Goal: Submit feedback/report problem

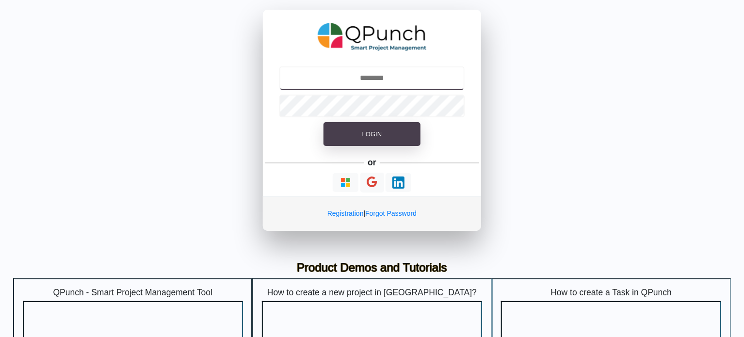
type input "**********"
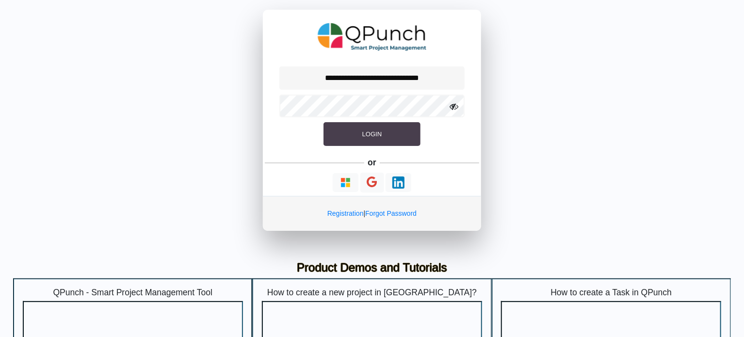
click at [382, 128] on button "Login" at bounding box center [372, 134] width 97 height 24
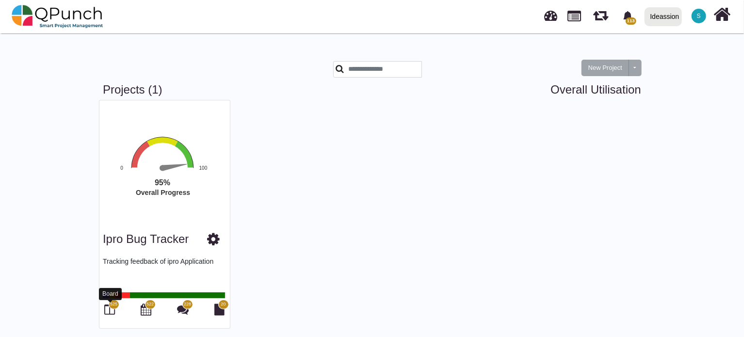
click at [105, 306] on icon at bounding box center [110, 310] width 11 height 12
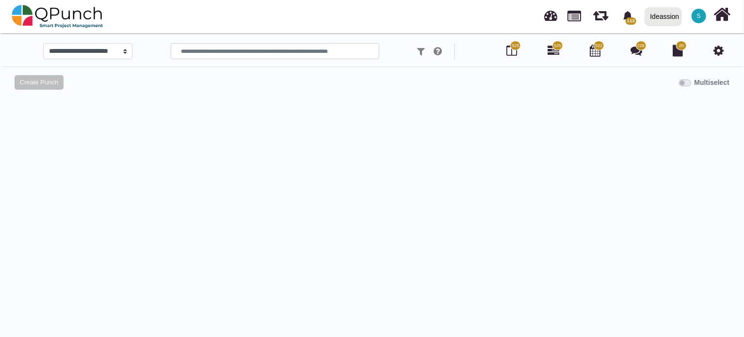
select select "******"
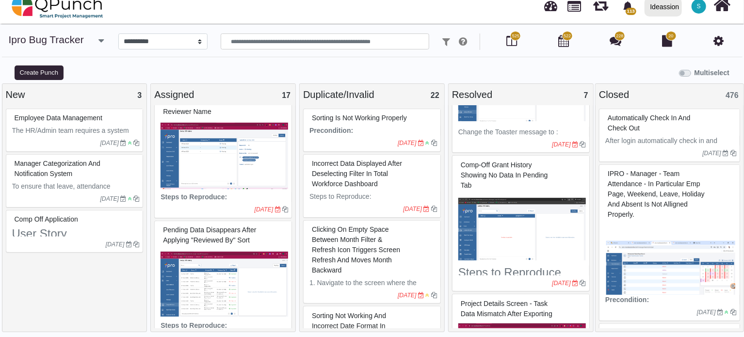
scroll to position [353, 0]
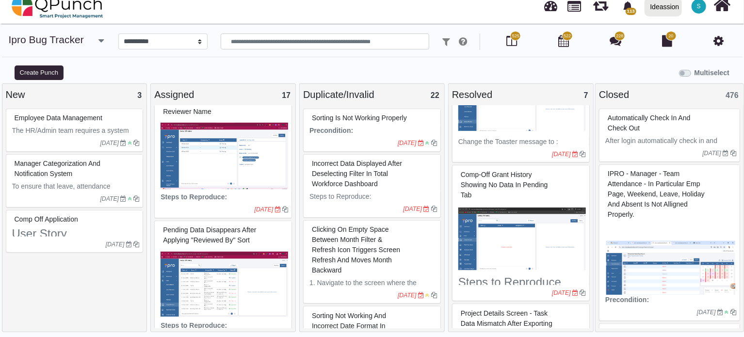
click at [466, 165] on div "Comp-Off Grant History showing No data in Pending tab" at bounding box center [522, 220] width 134 height 110
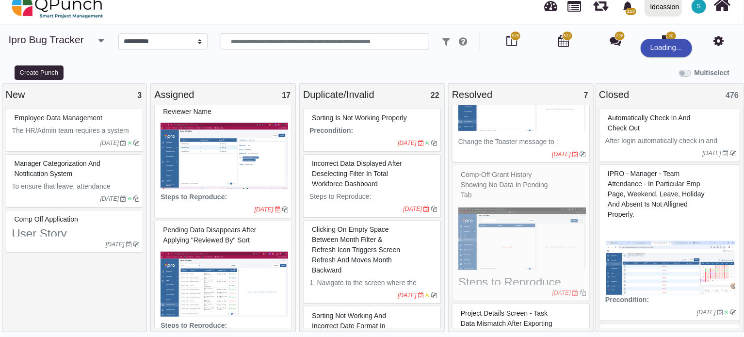
select select "***"
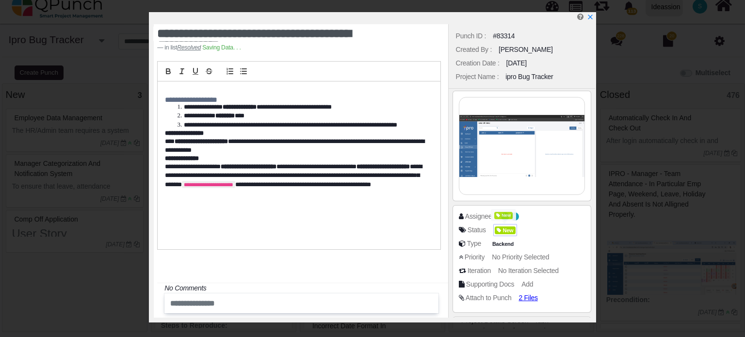
click at [512, 234] on span "New" at bounding box center [505, 231] width 21 height 8
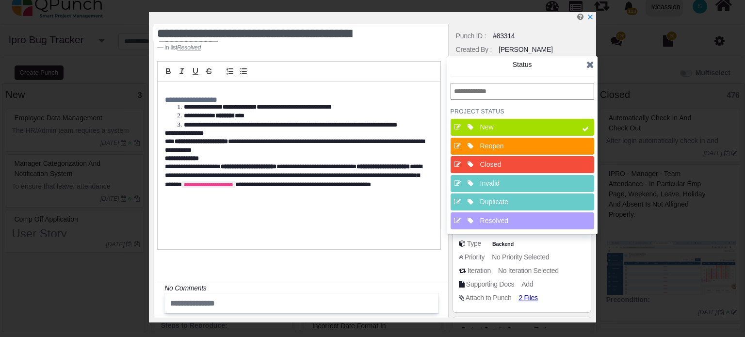
click at [502, 157] on div "Closed" at bounding box center [525, 164] width 97 height 17
click at [586, 64] on div "Status" at bounding box center [523, 69] width 144 height 19
click at [588, 65] on icon at bounding box center [590, 65] width 8 height 10
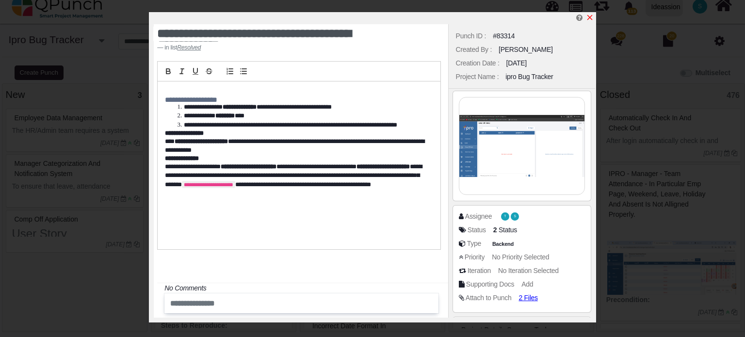
click at [589, 21] on icon "x" at bounding box center [590, 18] width 8 height 8
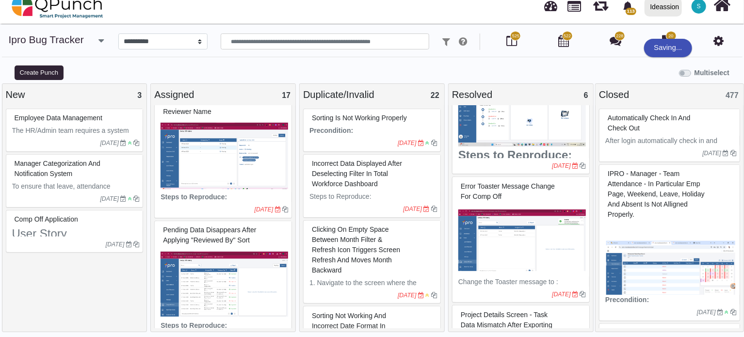
scroll to position [211, 0]
click at [487, 186] on span "Error toaster message change for comp off" at bounding box center [508, 192] width 94 height 18
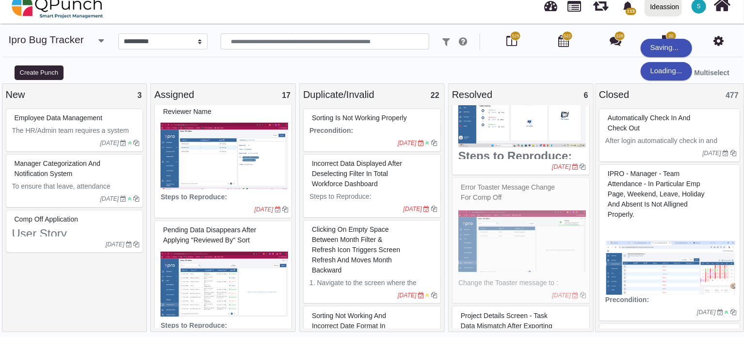
select select "***"
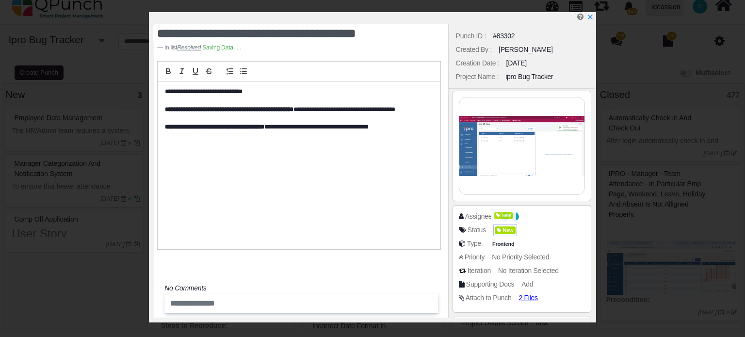
click at [508, 232] on span "New" at bounding box center [505, 231] width 21 height 8
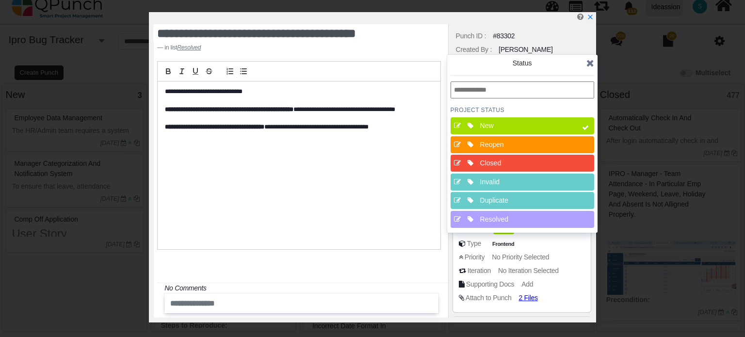
click at [504, 165] on div "Closed" at bounding box center [525, 163] width 90 height 10
click at [590, 65] on icon at bounding box center [590, 63] width 8 height 10
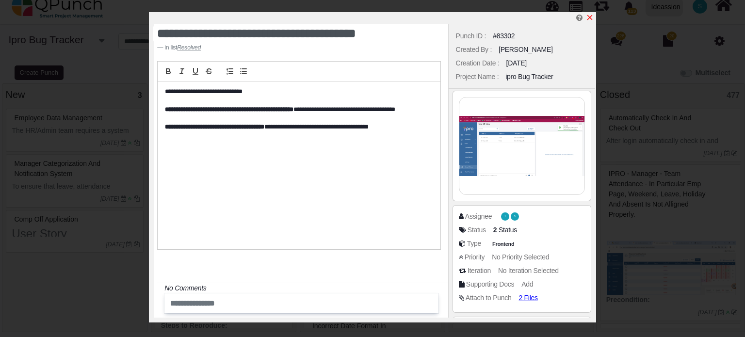
click at [589, 16] on icon "x" at bounding box center [590, 18] width 8 height 8
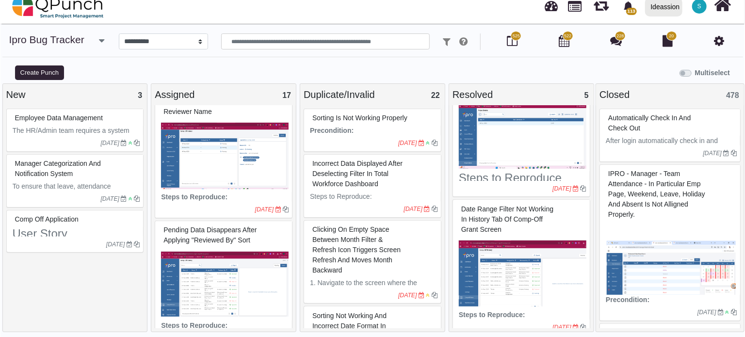
scroll to position [340, 0]
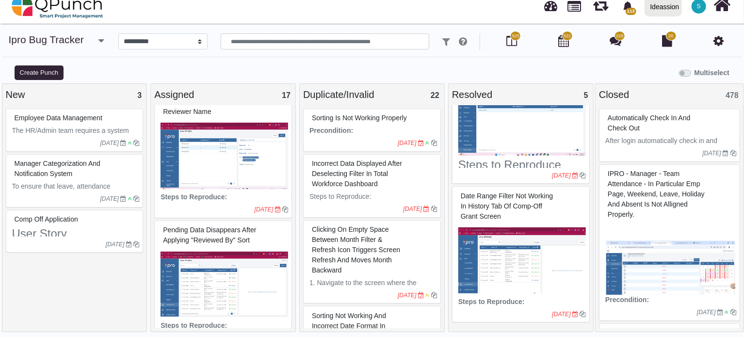
click at [474, 204] on span "Date range filter not working in History tab of Comp-Off Grant screen" at bounding box center [507, 206] width 92 height 28
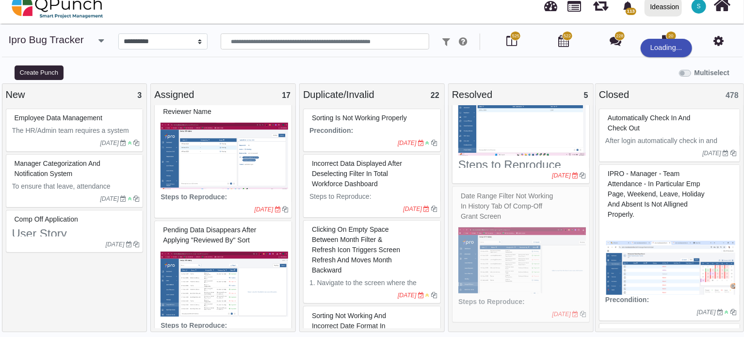
select select "***"
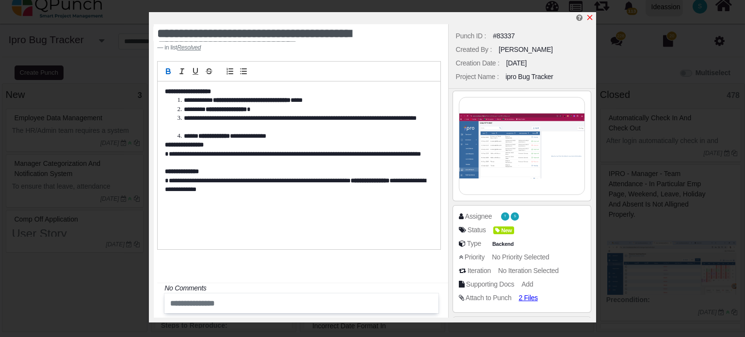
click at [589, 18] on icon "x" at bounding box center [589, 17] width 5 height 5
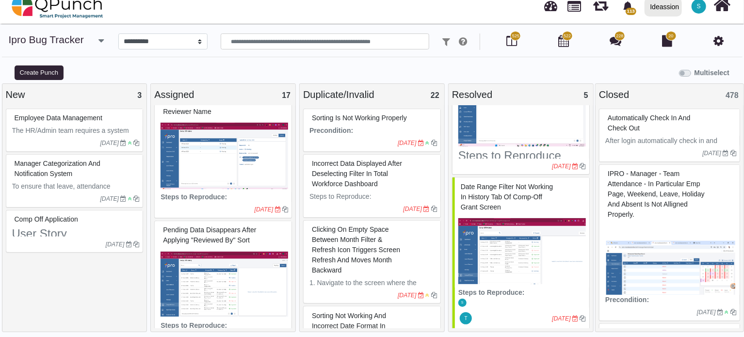
click at [175, 226] on span "Pending data disappears after applying "Reviewed By" sort" at bounding box center [209, 235] width 93 height 18
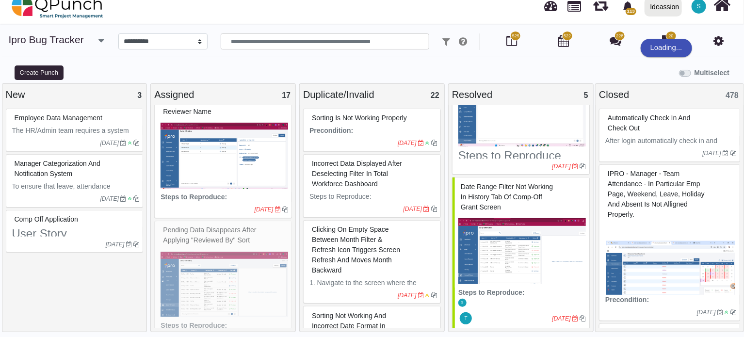
select select "***"
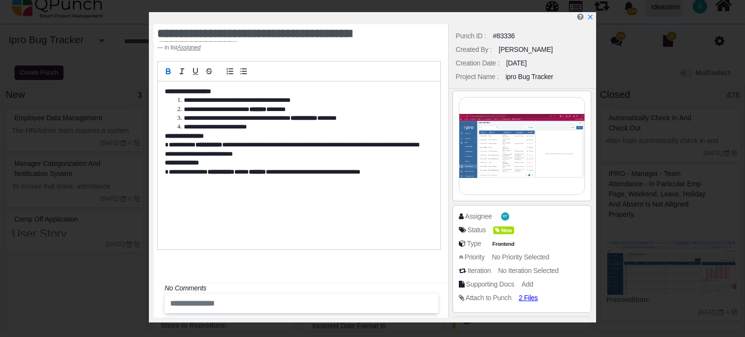
scroll to position [1222, 0]
click at [495, 126] on img at bounding box center [521, 145] width 125 height 97
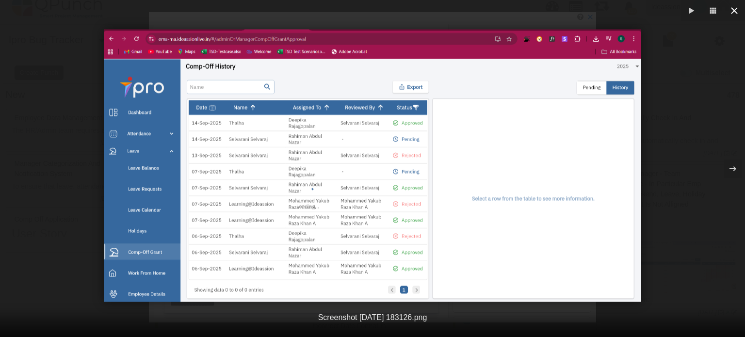
click at [733, 14] on icon "button" at bounding box center [734, 11] width 12 height 12
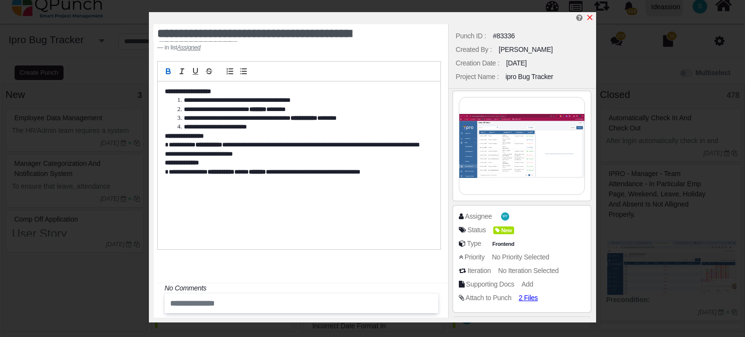
click at [591, 18] on icon "x" at bounding box center [590, 18] width 8 height 8
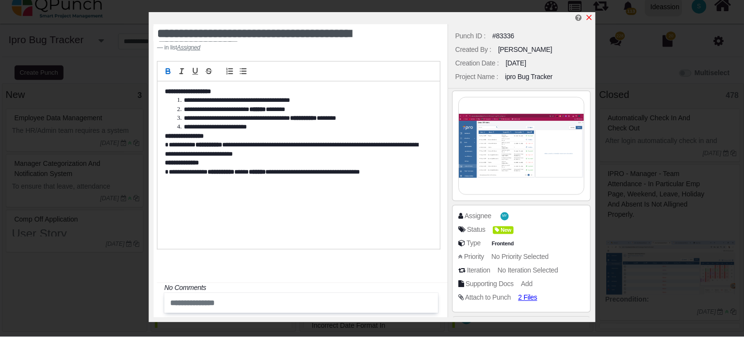
scroll to position [1224, 0]
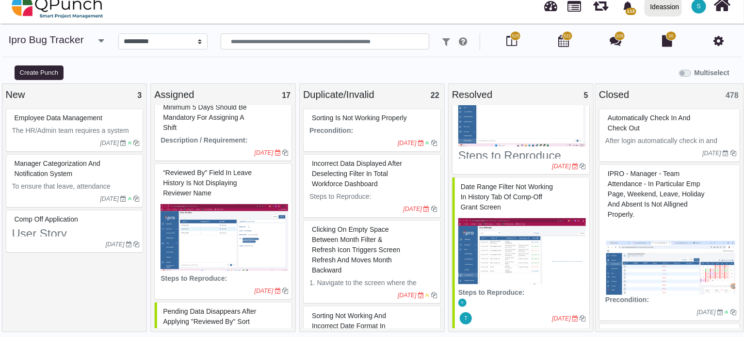
scroll to position [1143, 0]
click at [200, 169] on span "“Reviewed By” field in Leave History is not displaying reviewer name" at bounding box center [207, 183] width 89 height 28
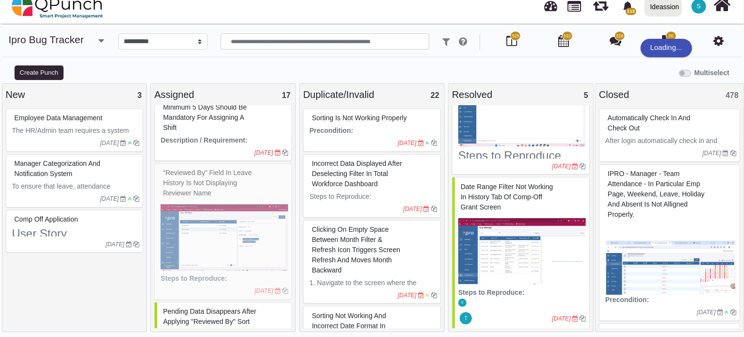
select select "***"
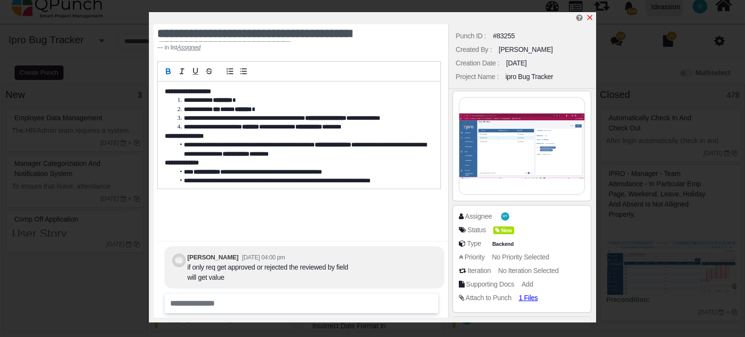
click at [587, 21] on icon "x" at bounding box center [590, 18] width 8 height 8
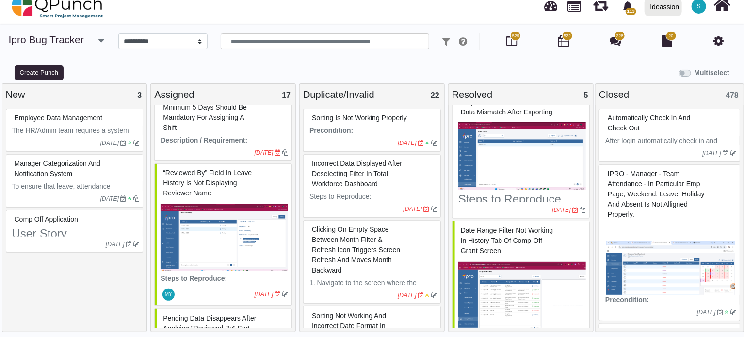
scroll to position [297, 0]
click at [491, 245] on span "Date range filter not working in History tab of Comp-Off Grant screen" at bounding box center [507, 241] width 92 height 28
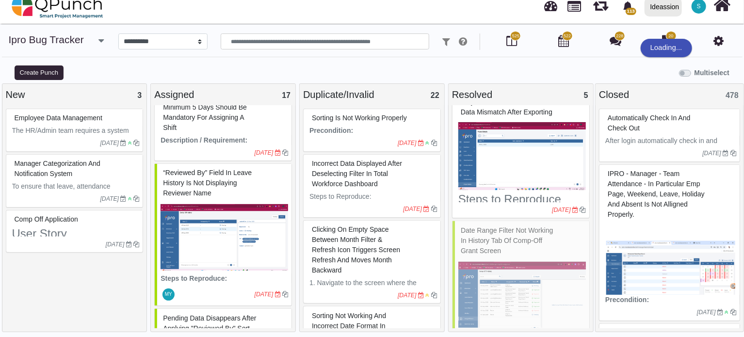
select select "***"
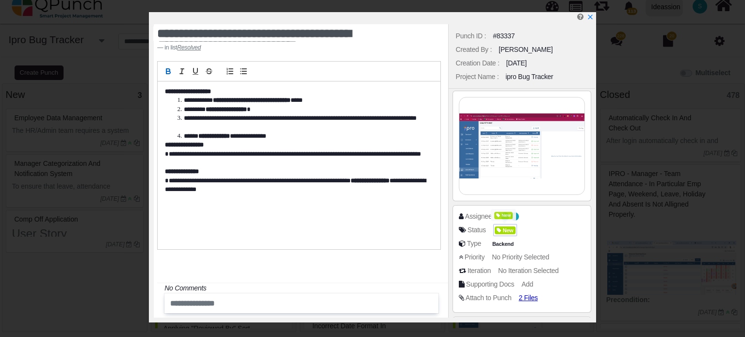
click at [509, 230] on span "New" at bounding box center [505, 231] width 21 height 8
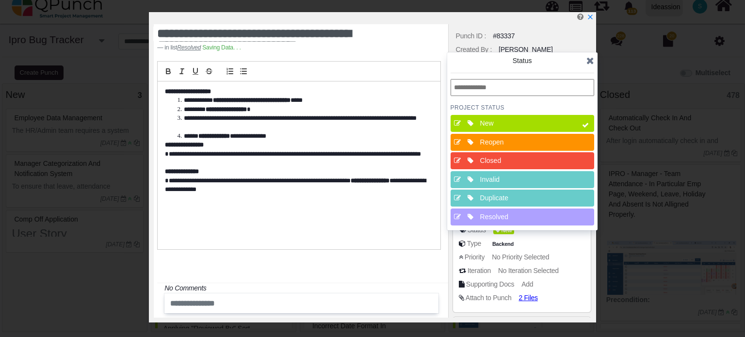
click at [510, 159] on div "Closed" at bounding box center [525, 161] width 90 height 10
click at [590, 61] on icon at bounding box center [590, 61] width 8 height 10
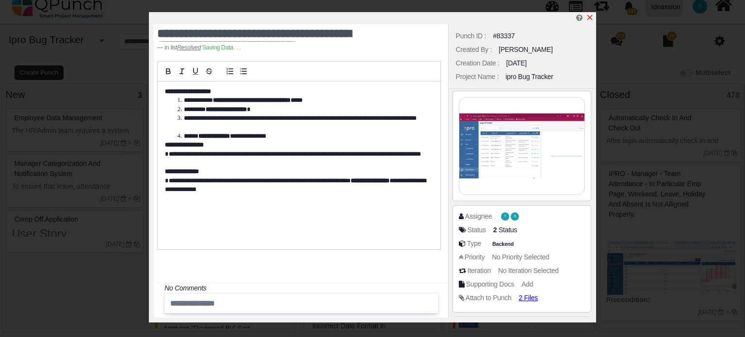
click at [587, 18] on icon "x" at bounding box center [590, 18] width 8 height 8
click at [589, 17] on icon "x" at bounding box center [590, 18] width 8 height 8
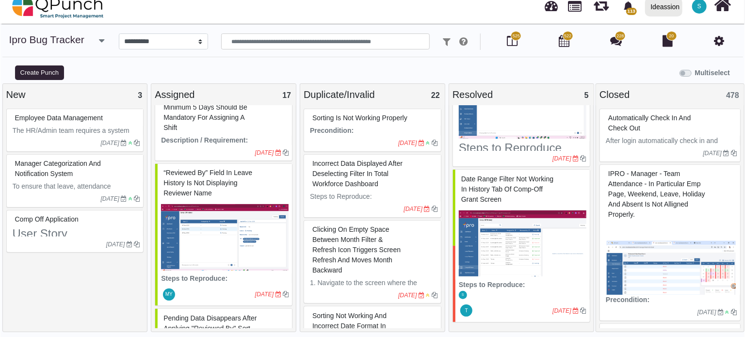
scroll to position [352, 0]
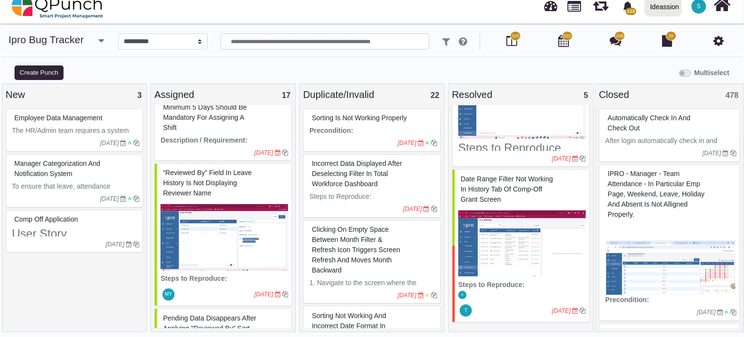
click at [491, 192] on span "Date range filter not working in History tab of Comp-Off Grant screen" at bounding box center [507, 189] width 92 height 28
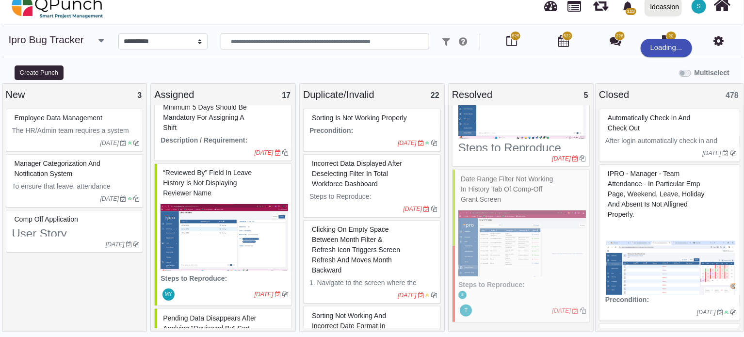
select select "***"
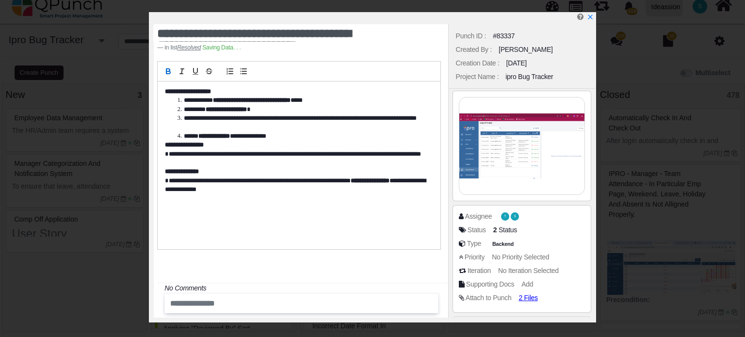
scroll to position [348, 0]
click at [588, 19] on icon "x" at bounding box center [589, 17] width 5 height 5
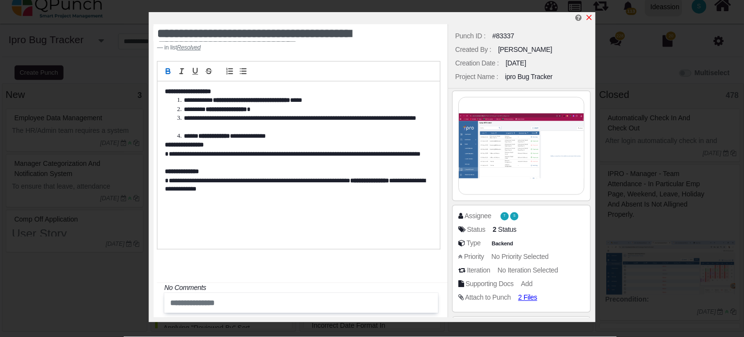
scroll to position [352, 0]
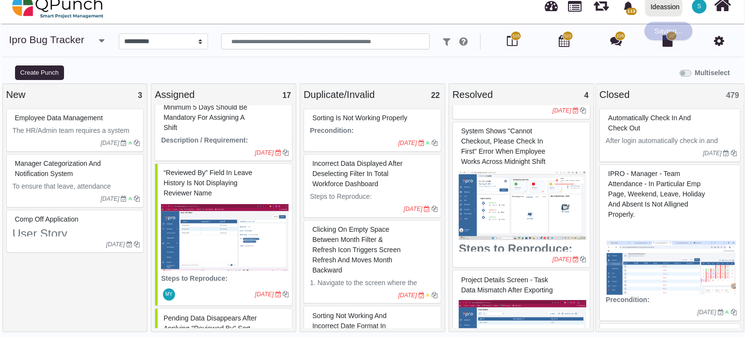
scroll to position [202, 0]
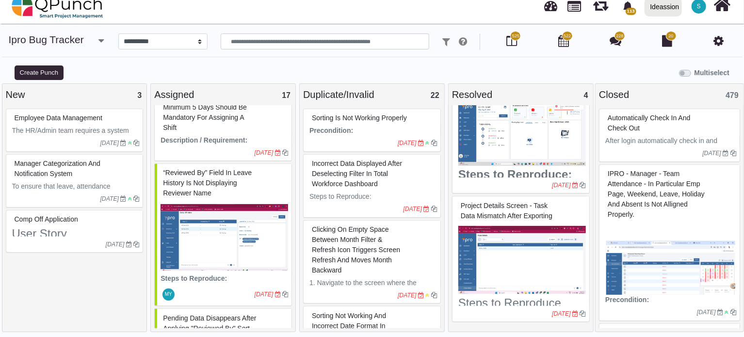
click at [477, 203] on span "Project Details Screen - Task Data Mismatch after exporting" at bounding box center [507, 211] width 92 height 18
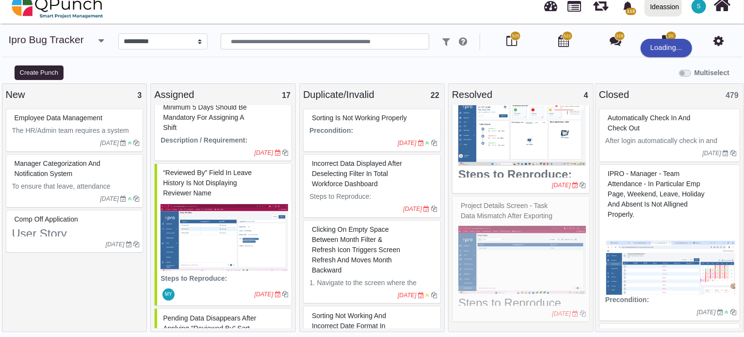
select select "***"
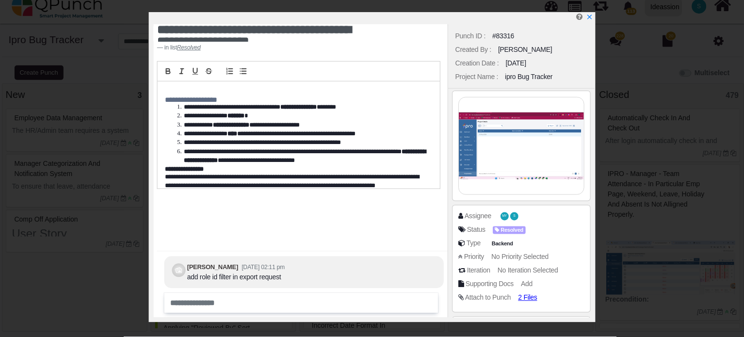
scroll to position [11, 0]
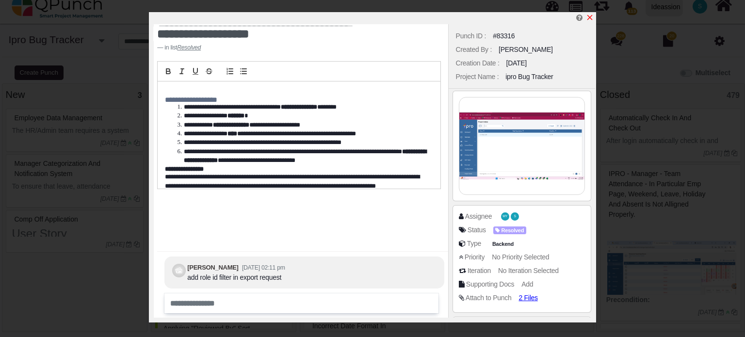
click at [592, 16] on icon "x" at bounding box center [590, 18] width 8 height 8
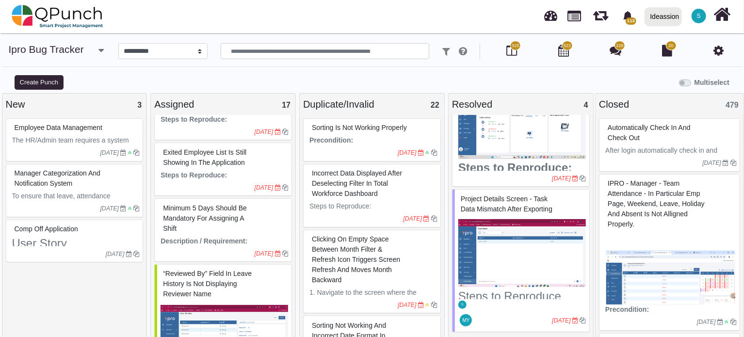
scroll to position [1051, 0]
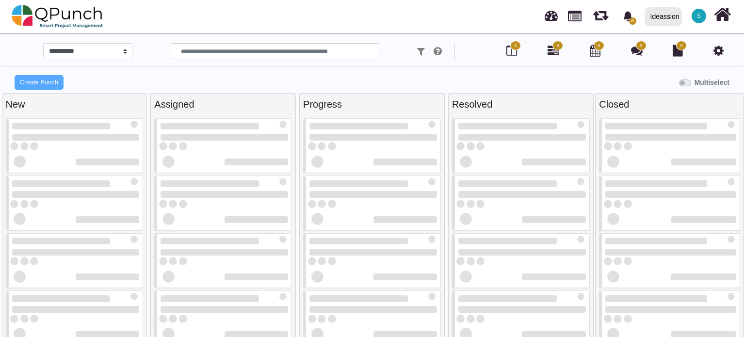
select select "******"
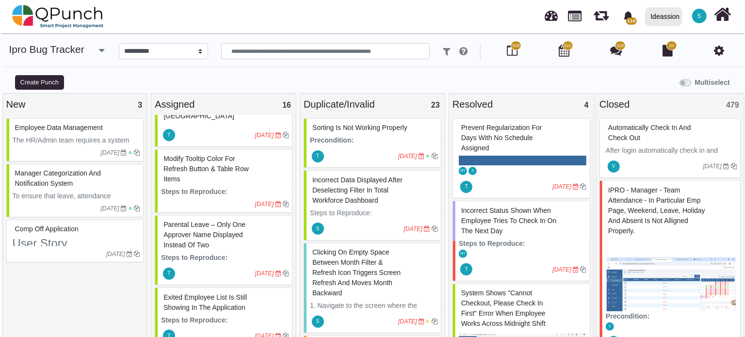
scroll to position [1189, 0]
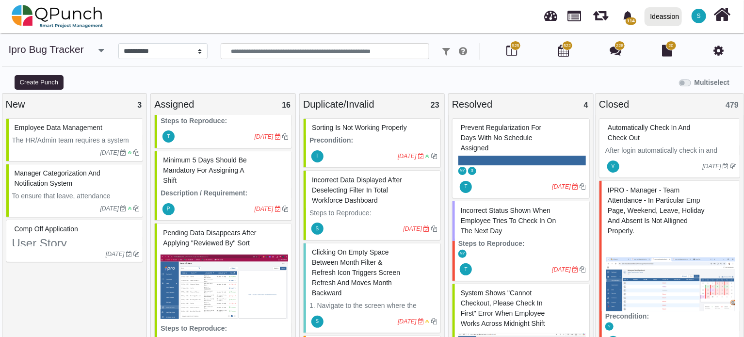
click at [204, 229] on span "Pending data disappears after applying "Reviewed By" sort" at bounding box center [209, 238] width 93 height 18
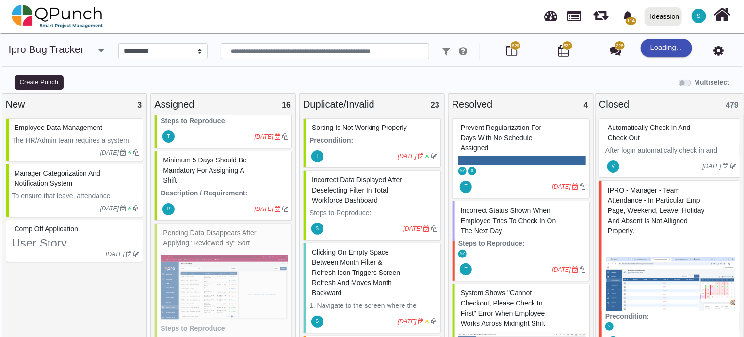
select select "***"
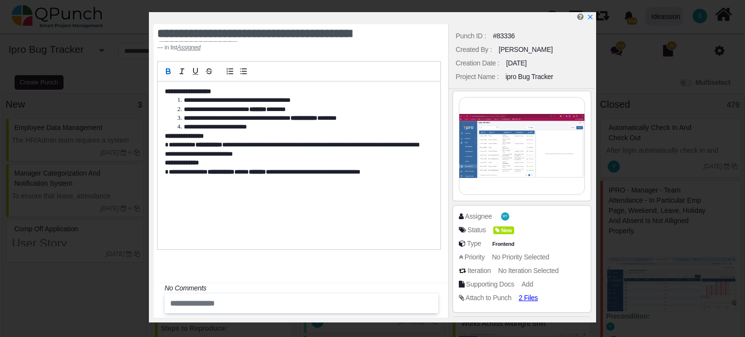
scroll to position [1180, 0]
click at [494, 134] on img at bounding box center [521, 145] width 125 height 97
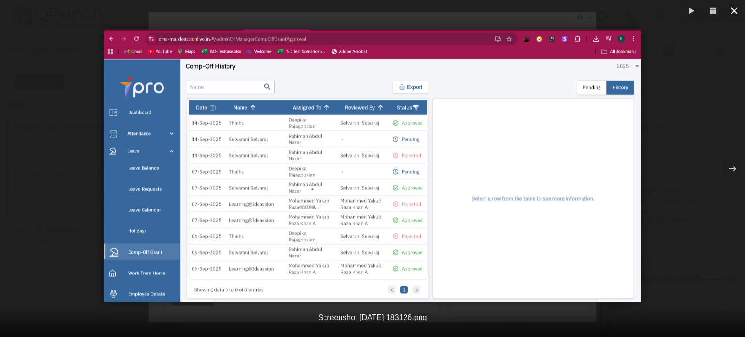
click at [731, 15] on icon "button" at bounding box center [734, 11] width 12 height 12
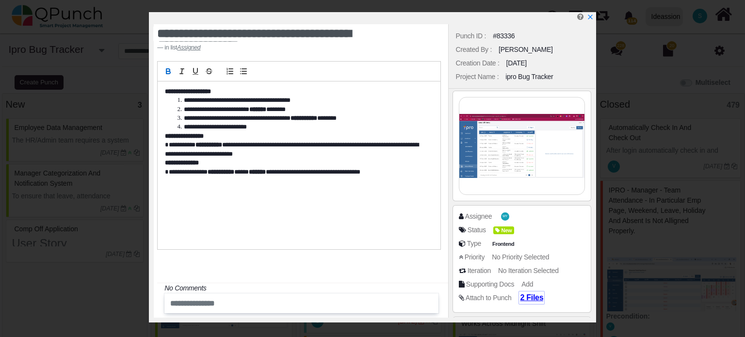
click at [528, 299] on span "2 Files" at bounding box center [531, 297] width 23 height 8
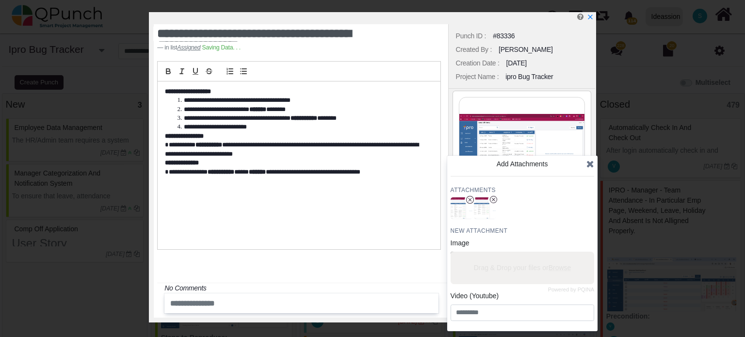
scroll to position [1189, 0]
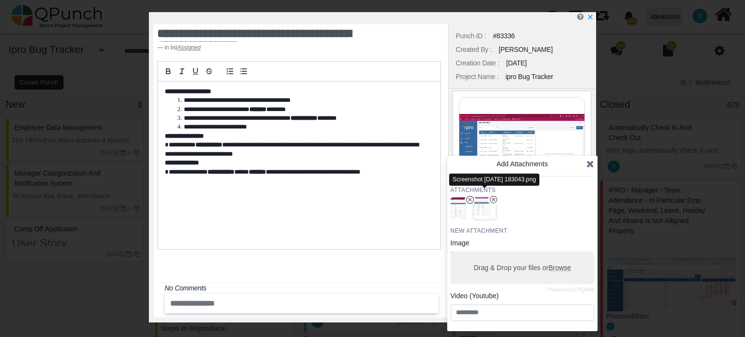
click at [485, 209] on img "button" at bounding box center [484, 208] width 25 height 25
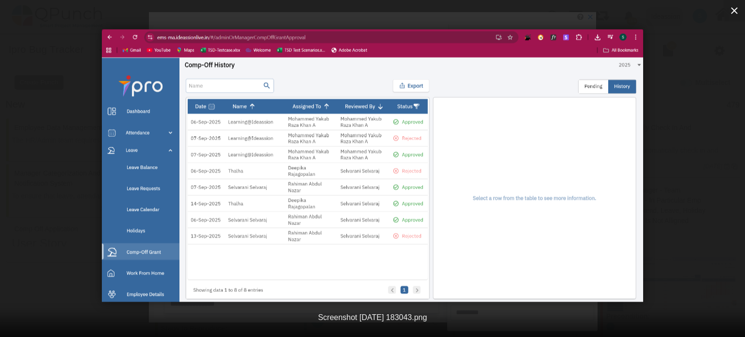
click at [737, 11] on icon "button" at bounding box center [734, 11] width 12 height 12
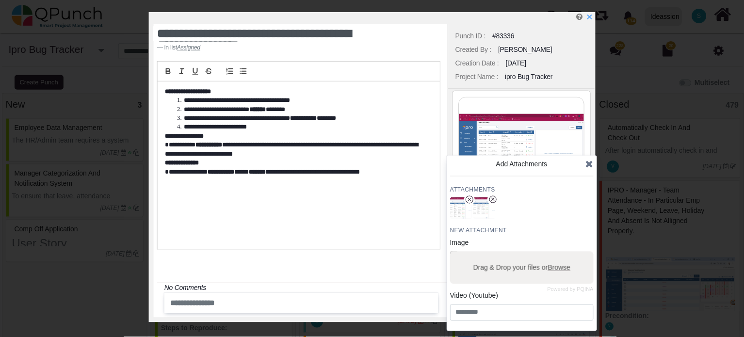
scroll to position [11, 0]
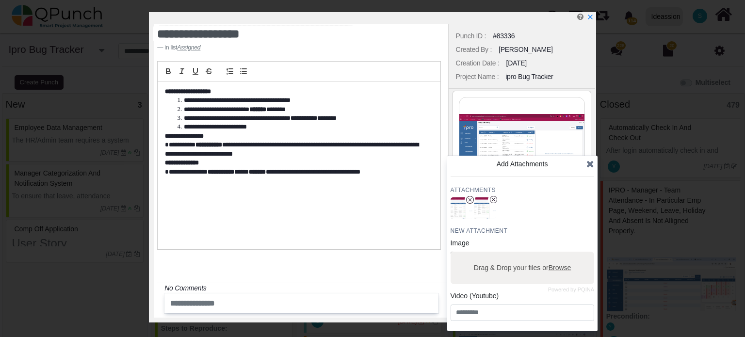
click at [591, 164] on icon at bounding box center [590, 164] width 8 height 10
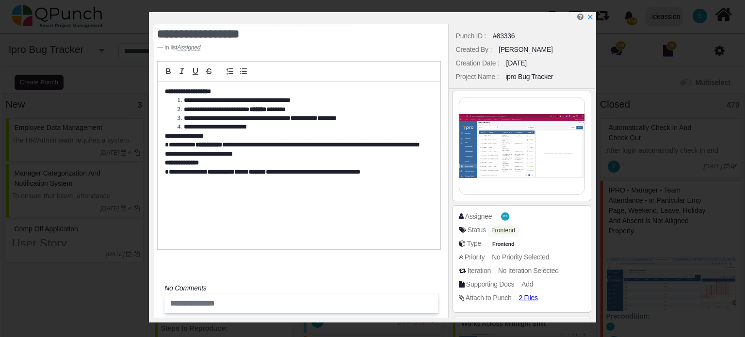
click at [513, 228] on div "Frontend" at bounding box center [503, 231] width 31 height 12
click at [512, 230] on span "New" at bounding box center [505, 231] width 21 height 8
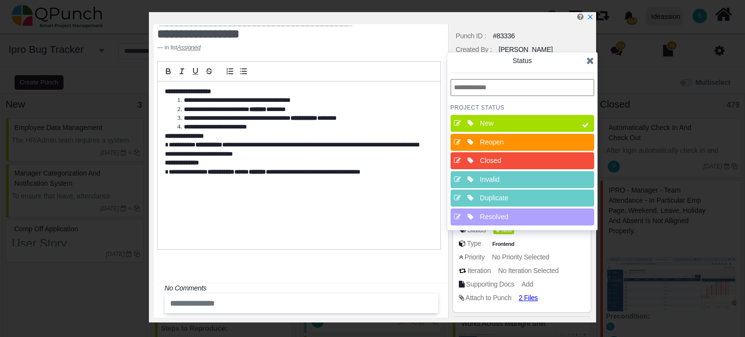
click at [520, 161] on div "Closed" at bounding box center [525, 161] width 90 height 10
click at [586, 60] on icon at bounding box center [590, 61] width 8 height 10
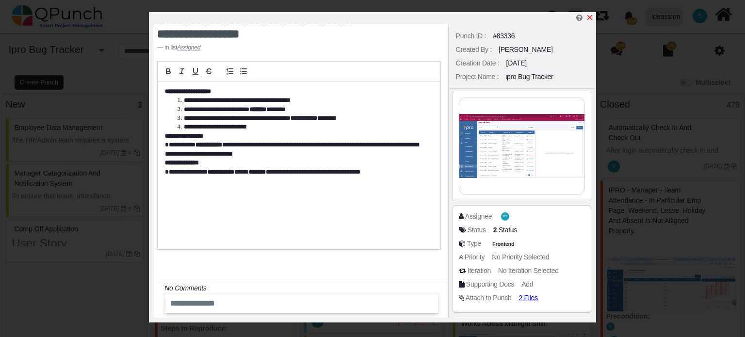
click at [590, 19] on icon "x" at bounding box center [590, 18] width 8 height 8
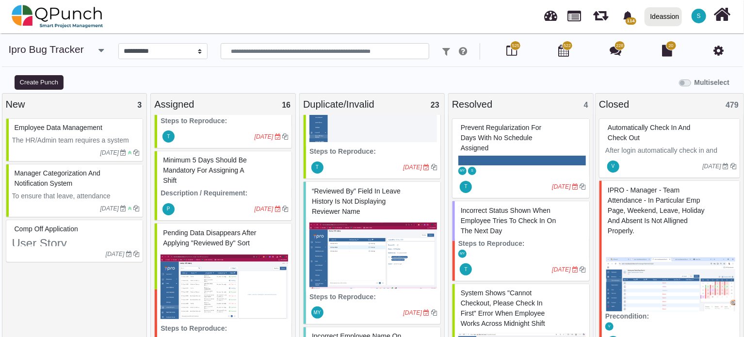
scroll to position [2576, 0]
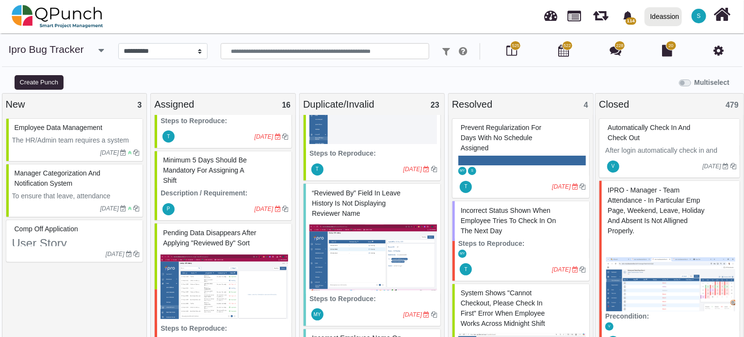
click at [333, 217] on span "“Reviewed By” field in Leave History is not displaying reviewer name" at bounding box center [356, 203] width 89 height 28
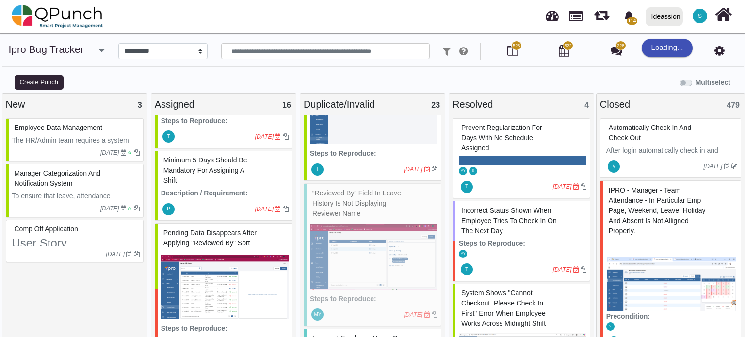
select select "***"
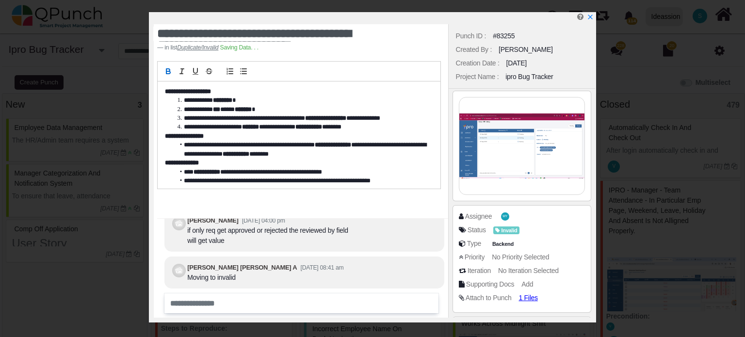
click at [502, 33] on div "#83255" at bounding box center [504, 36] width 22 height 10
copy div "#83255"
click at [588, 18] on icon "x" at bounding box center [590, 18] width 8 height 8
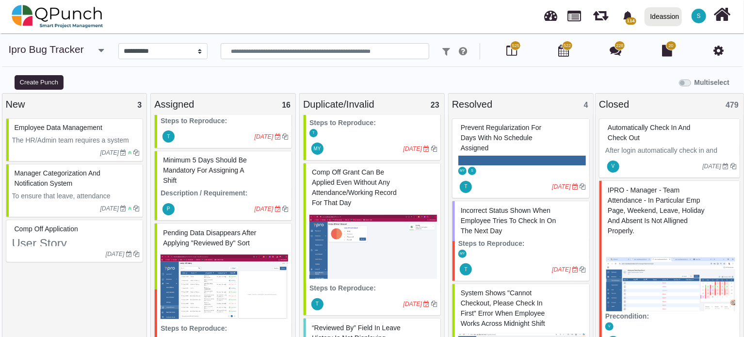
scroll to position [2442, 0]
click at [366, 210] on div "Comp Off Grant can be applied even without any attendance/working record for th…" at bounding box center [373, 187] width 128 height 46
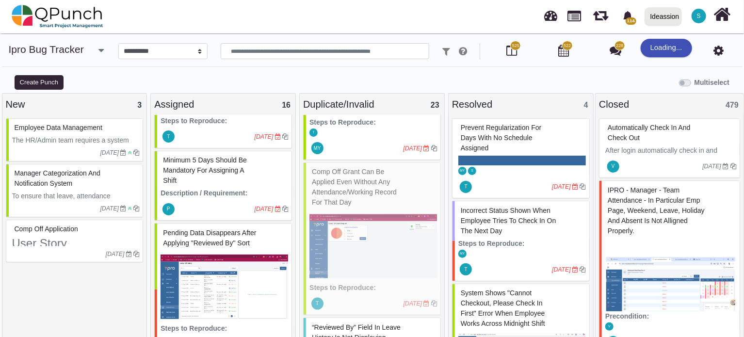
select select "***"
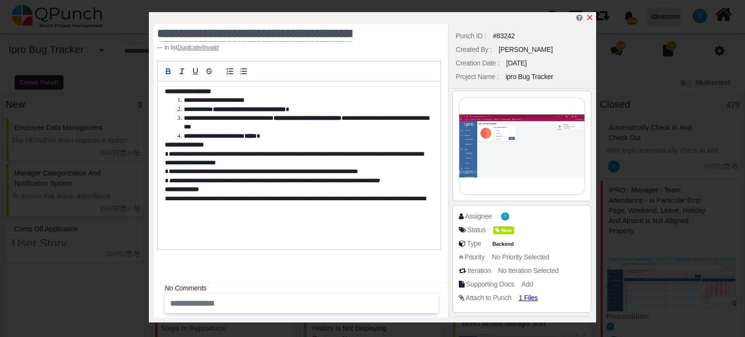
click at [588, 17] on icon "x" at bounding box center [590, 18] width 8 height 8
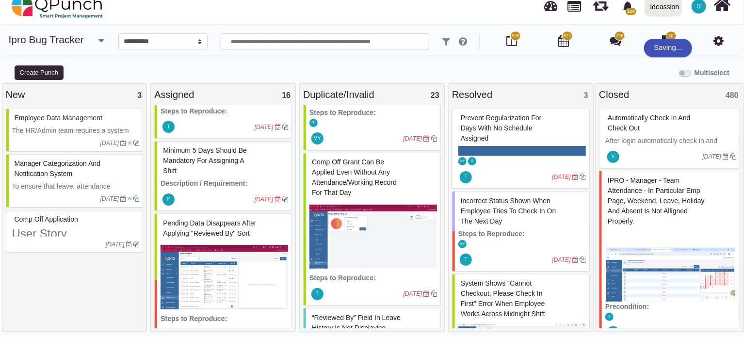
click at [194, 219] on span "Pending data disappears after applying "Reviewed By" sort" at bounding box center [209, 228] width 93 height 18
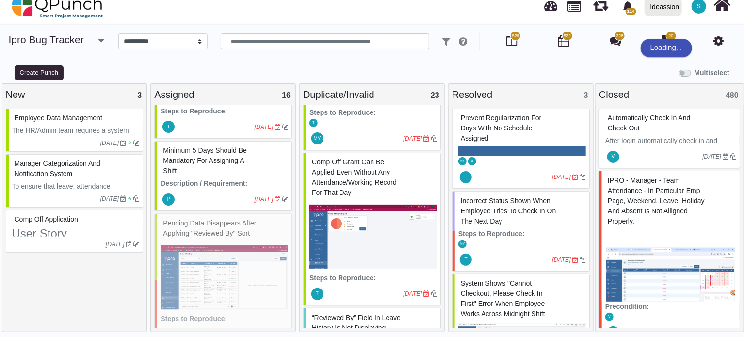
select select "***"
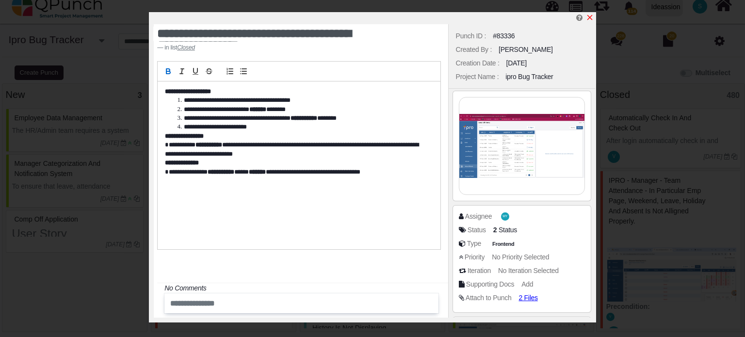
click at [590, 19] on icon "x" at bounding box center [589, 17] width 5 height 5
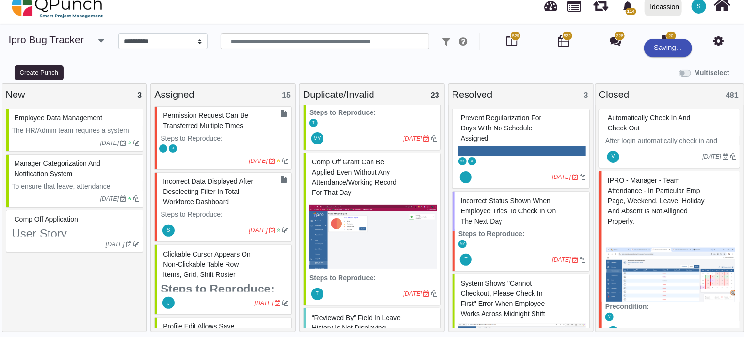
scroll to position [557, 0]
